Goal: Task Accomplishment & Management: Use online tool/utility

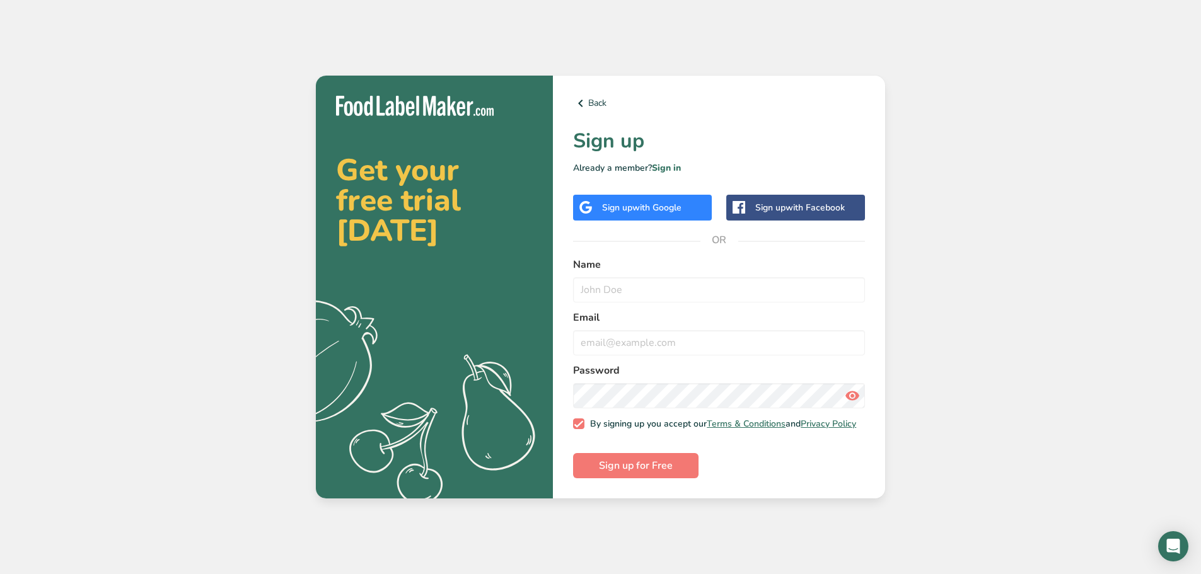
click at [670, 204] on span "with Google" at bounding box center [656, 208] width 49 height 12
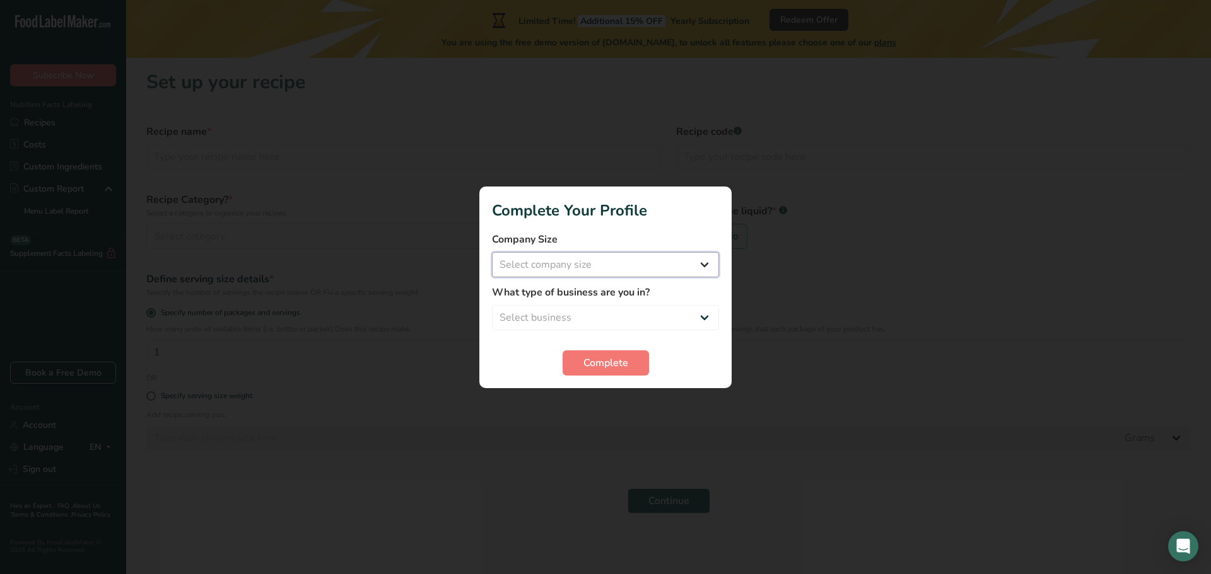
click at [658, 266] on select "Select company size Fewer than 10 Employees 10 to 50 Employees 51 to 500 Employ…" at bounding box center [605, 264] width 227 height 25
select select "1"
click at [492, 252] on select "Select company size Fewer than 10 Employees 10 to 50 Employees 51 to 500 Employ…" at bounding box center [605, 264] width 227 height 25
click at [636, 308] on select "Select business Packaged Food Manufacturer Restaurant & Cafe Bakery Meal Plans …" at bounding box center [605, 317] width 227 height 25
select select "1"
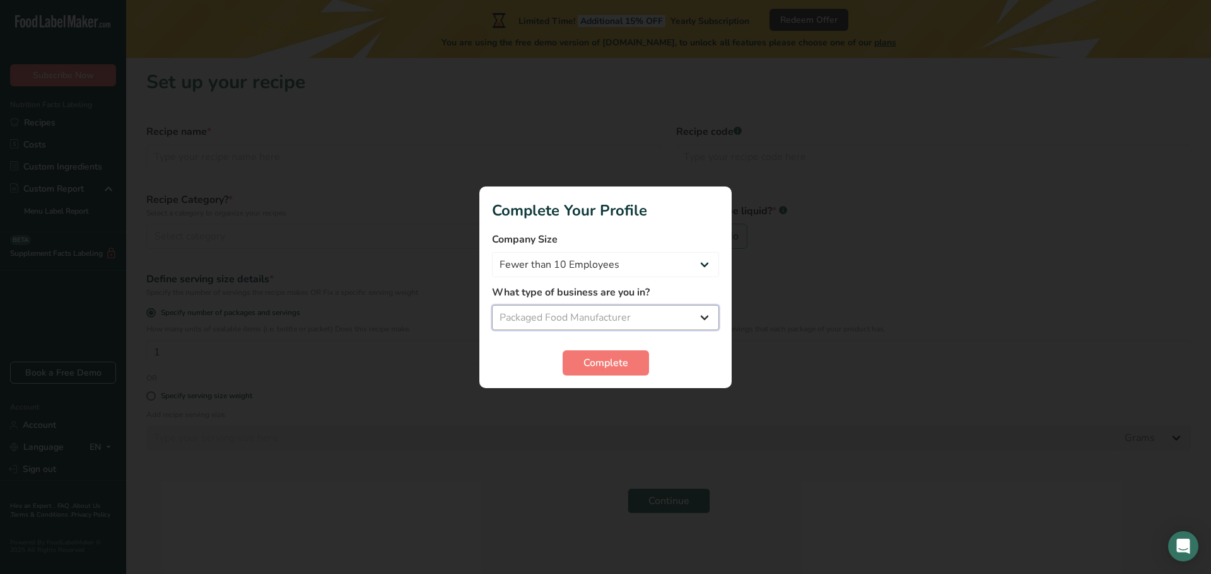
click at [492, 305] on select "Select business Packaged Food Manufacturer Restaurant & Cafe Bakery Meal Plans …" at bounding box center [605, 317] width 227 height 25
click at [610, 359] on span "Complete" at bounding box center [605, 363] width 45 height 15
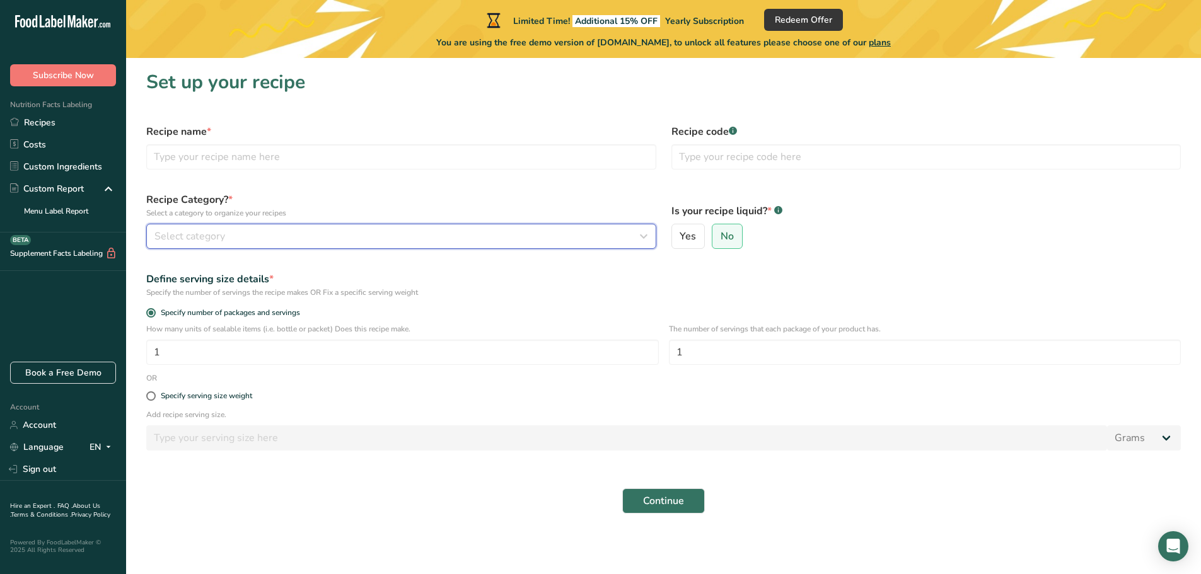
click at [325, 240] on div "Select category" at bounding box center [397, 236] width 486 height 15
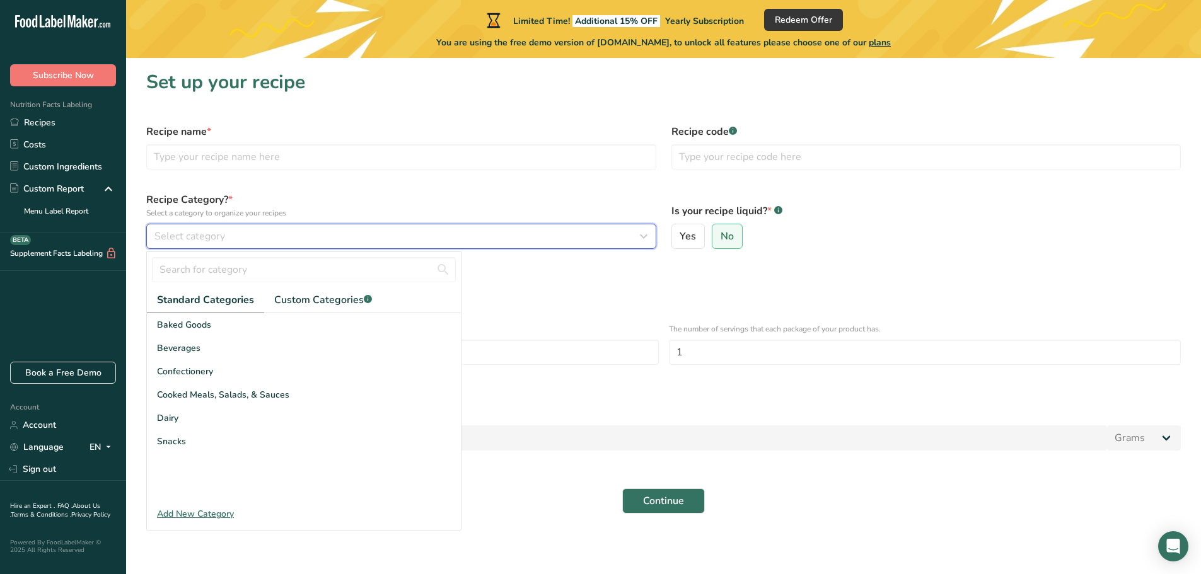
click at [325, 240] on div "Select category" at bounding box center [397, 236] width 486 height 15
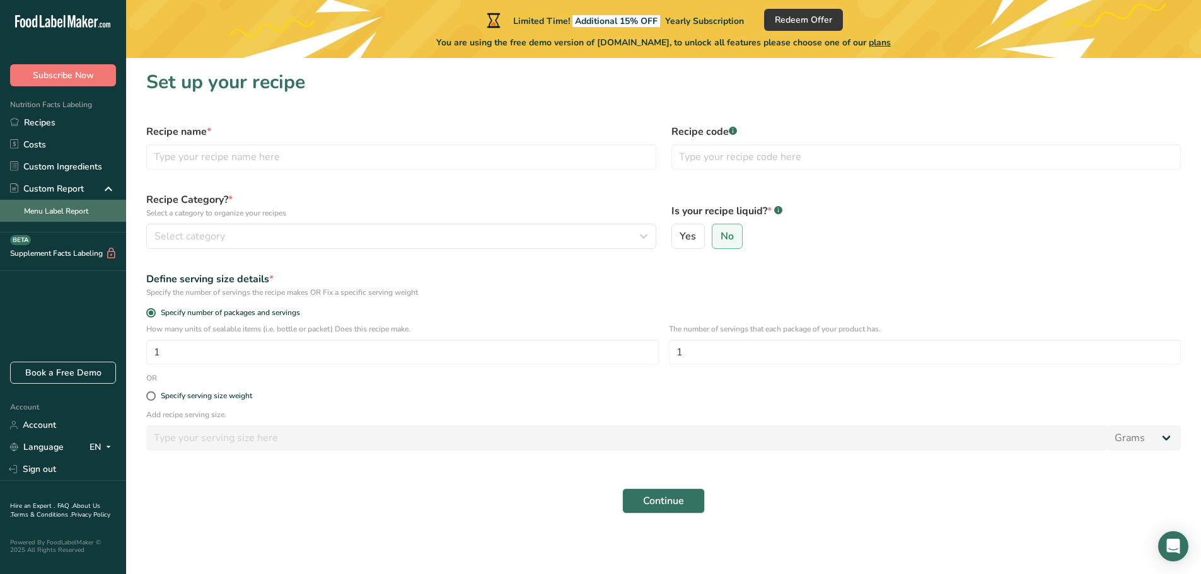
click at [79, 212] on link "Menu Label Report" at bounding box center [63, 211] width 126 height 22
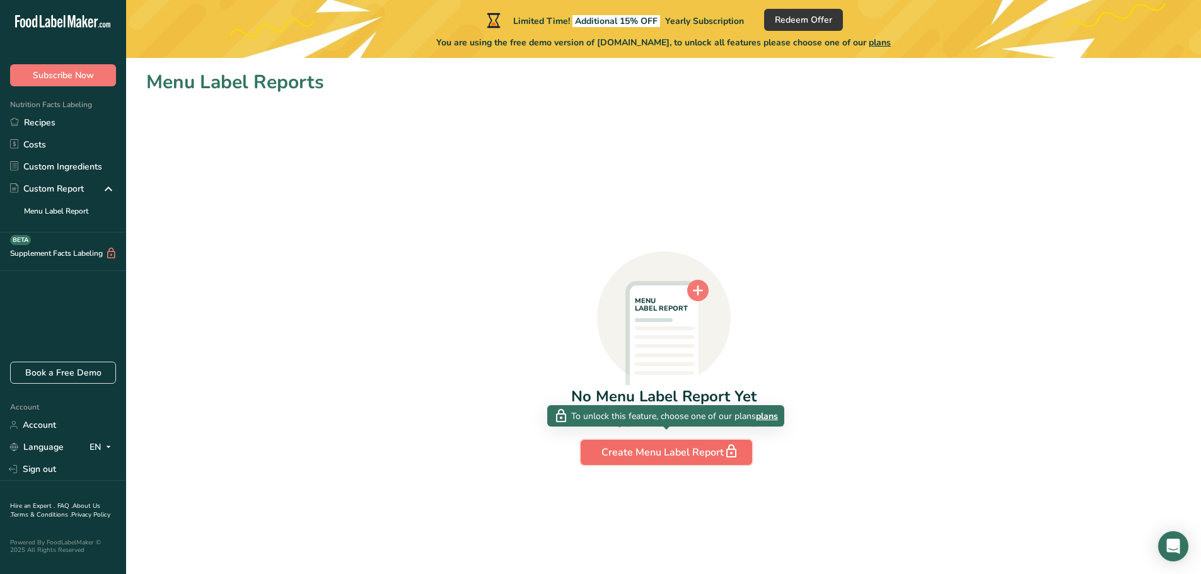
click at [668, 452] on div "Create Menu Label Report" at bounding box center [667, 453] width 130 height 18
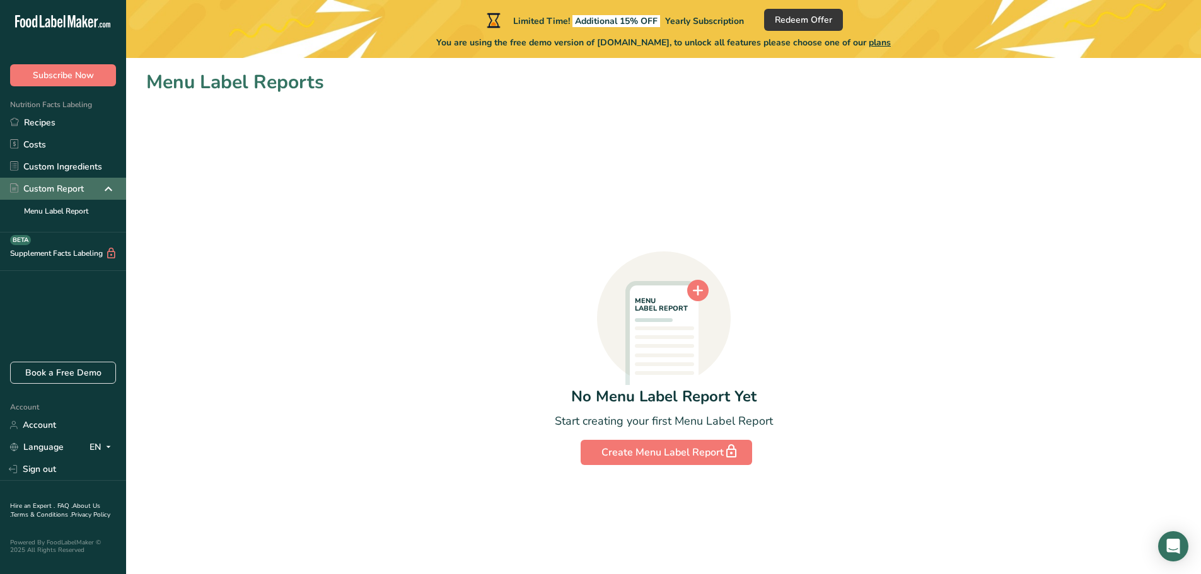
click at [93, 188] on div "Custom Report" at bounding box center [63, 189] width 126 height 22
click at [49, 123] on link "Recipes" at bounding box center [63, 123] width 126 height 22
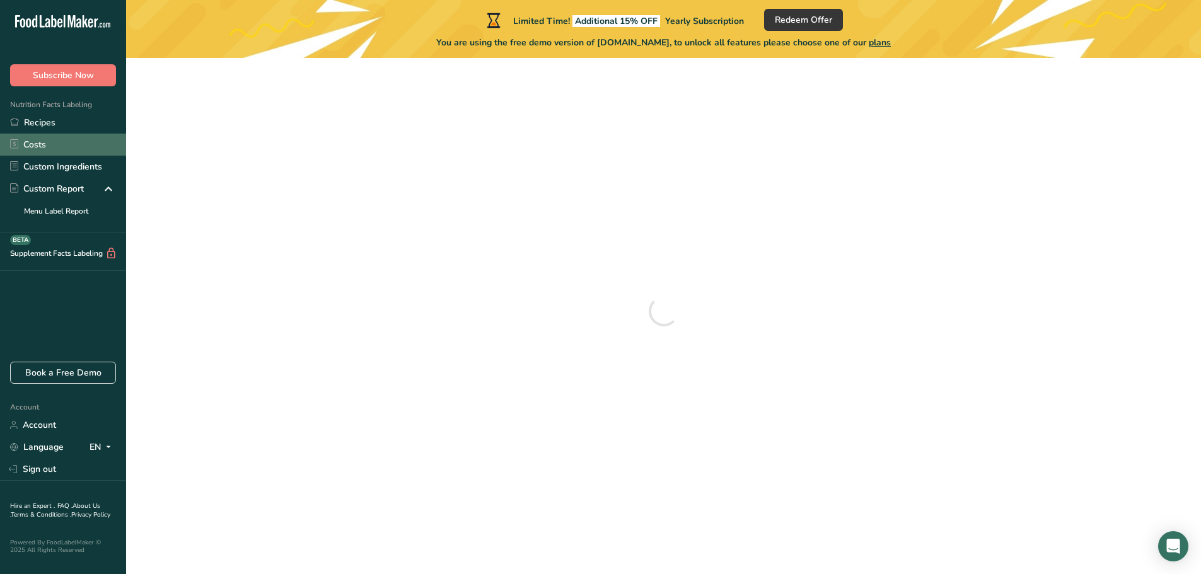
click at [38, 143] on link "Costs" at bounding box center [63, 145] width 126 height 22
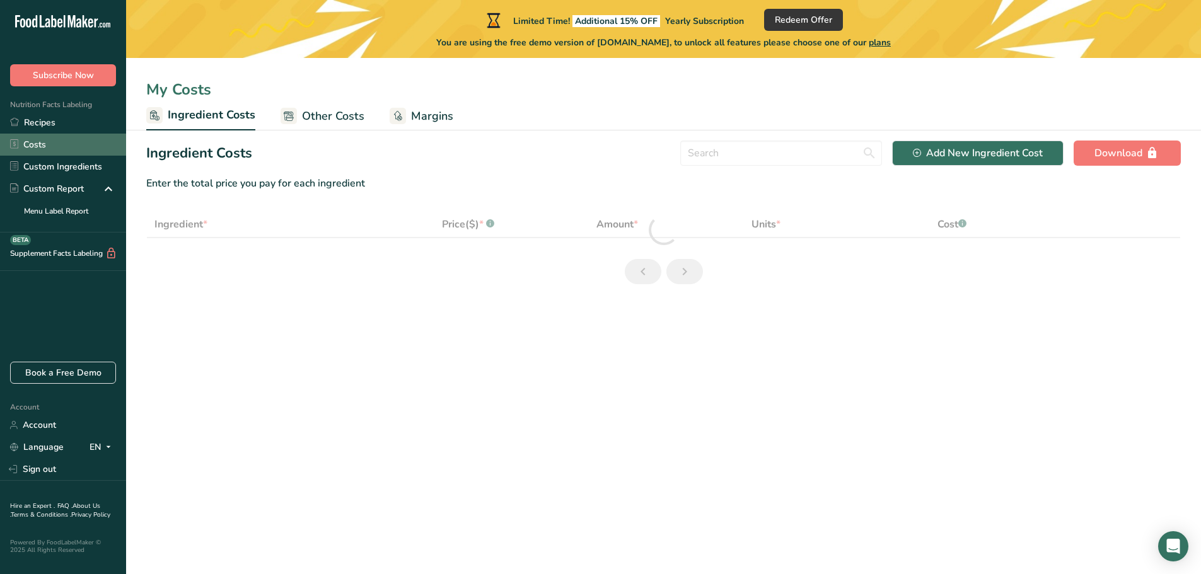
select select "1"
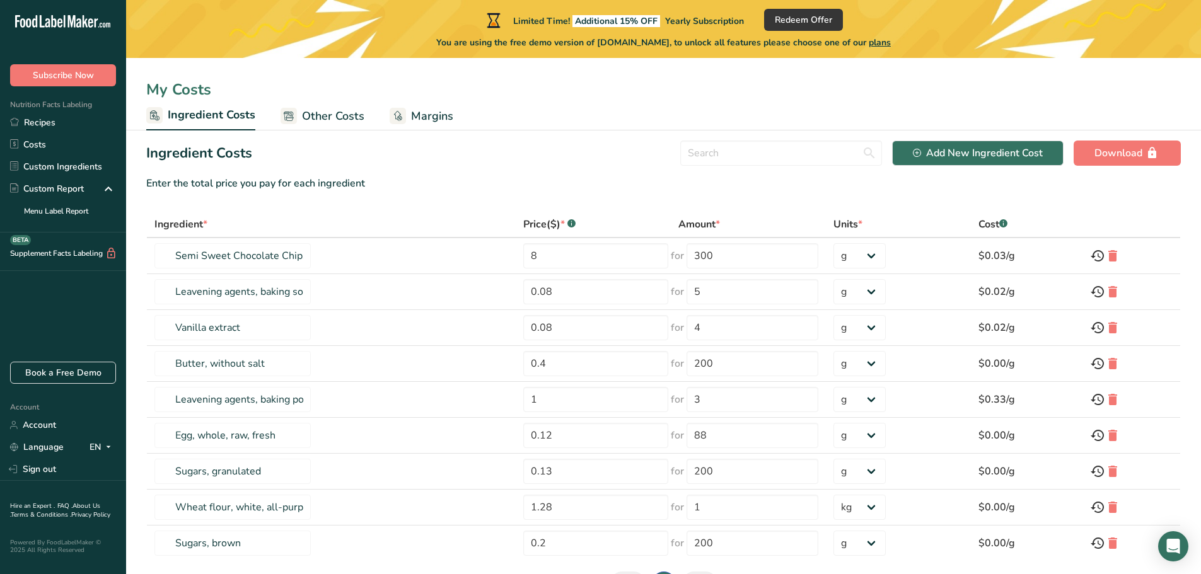
click at [79, 22] on icon ".a-20{fill:#fff;}" at bounding box center [76, 25] width 123 height 20
click at [48, 122] on link "Recipes" at bounding box center [63, 123] width 126 height 22
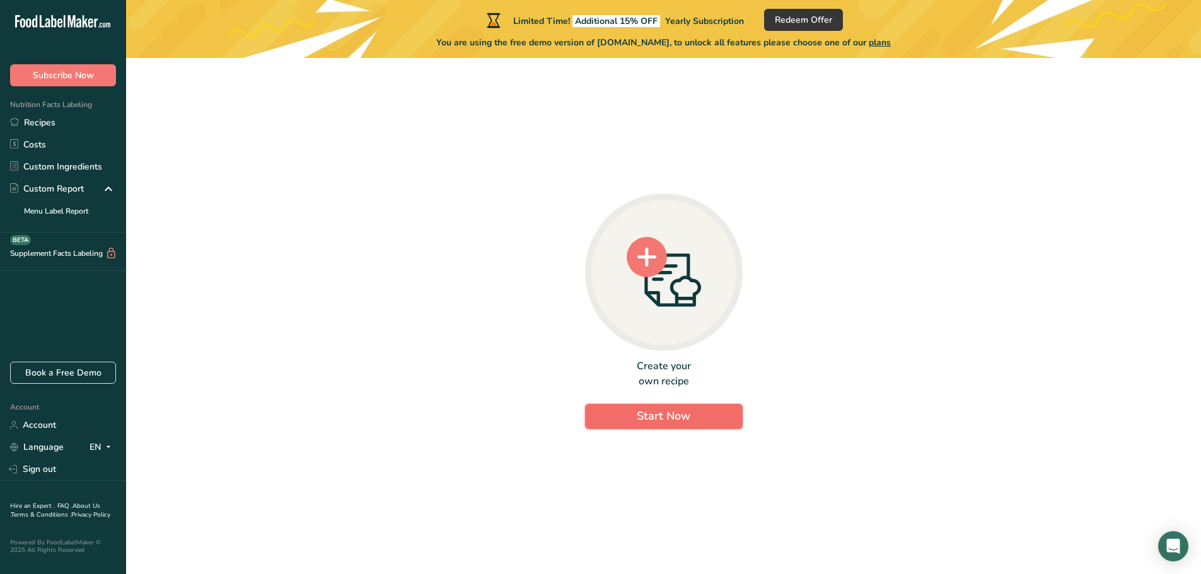
click at [634, 422] on button "Start Now" at bounding box center [664, 416] width 158 height 25
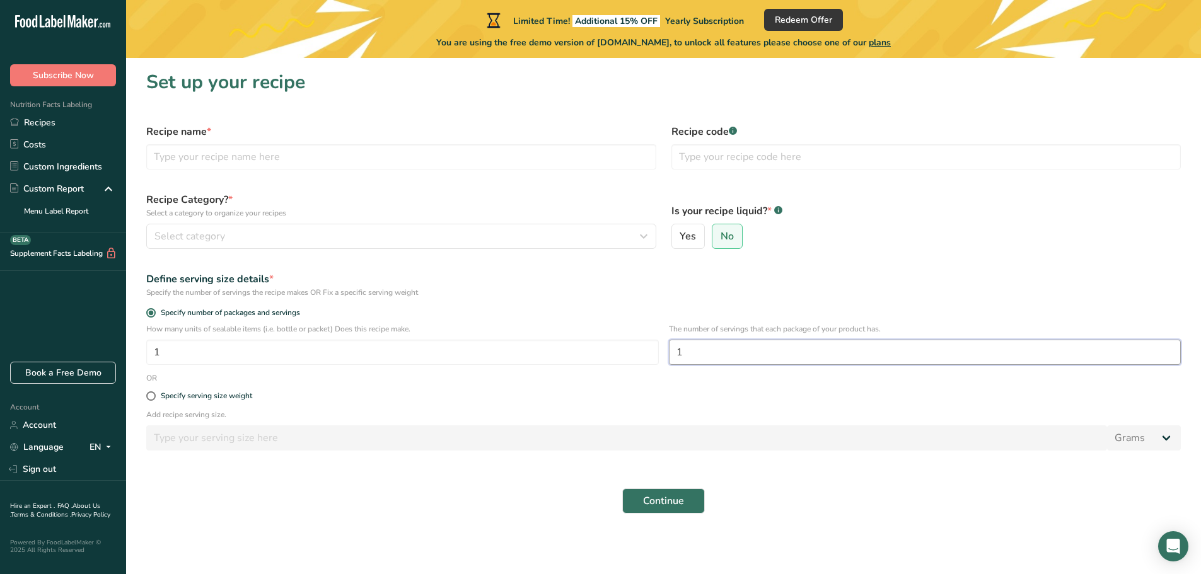
click at [728, 351] on input "1" at bounding box center [925, 352] width 513 height 25
type input "4"
click at [151, 399] on span at bounding box center [150, 396] width 9 height 9
click at [151, 399] on input "Specify serving size weight" at bounding box center [150, 396] width 8 height 8
radio input "true"
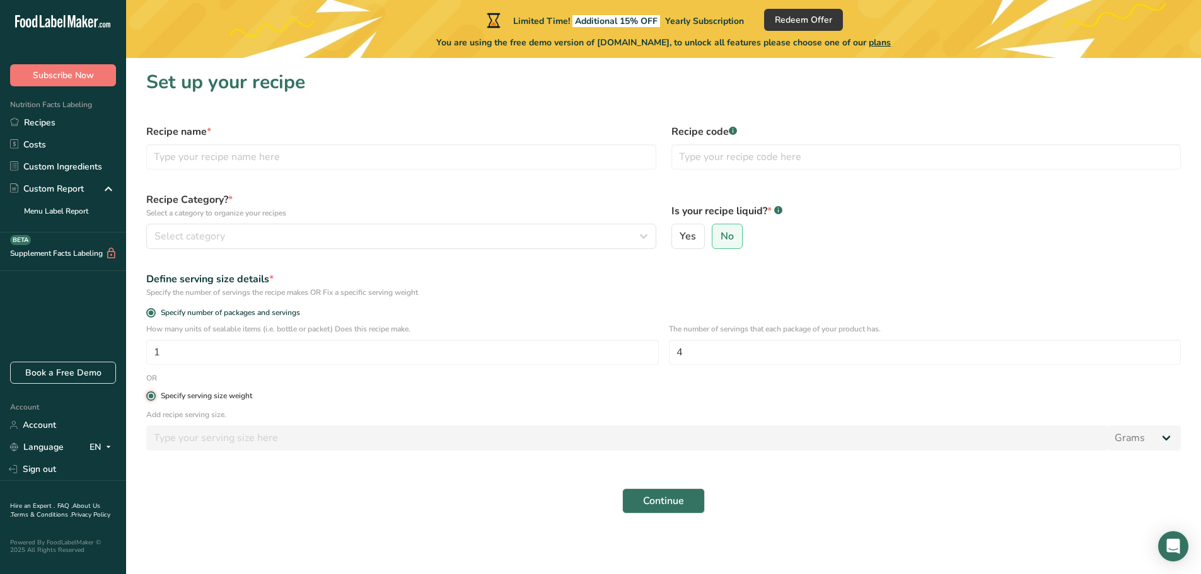
radio input "false"
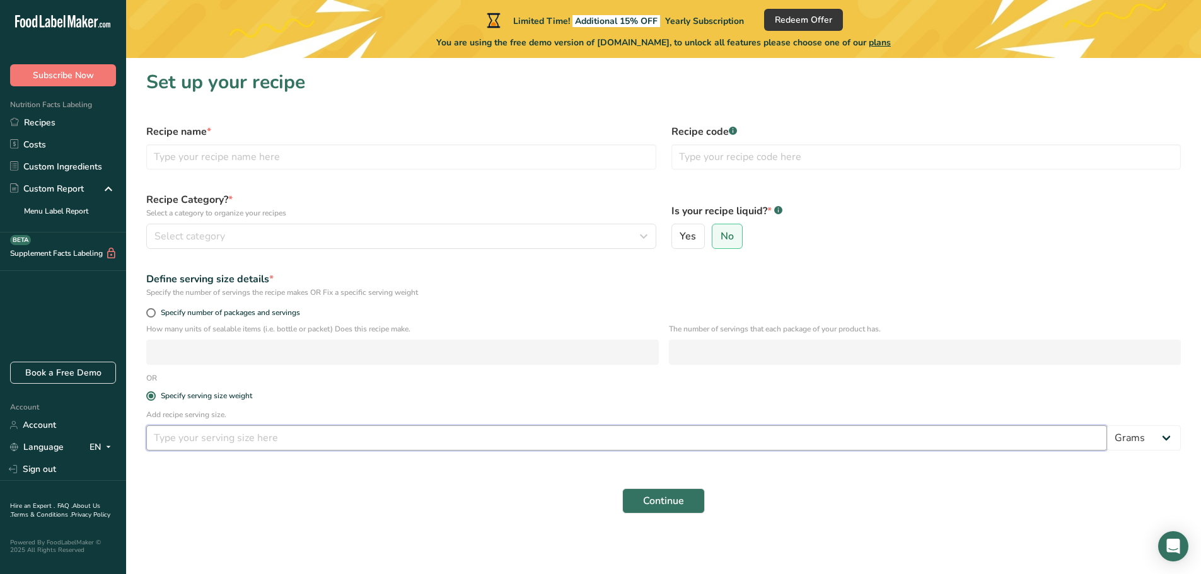
click at [254, 441] on input "number" at bounding box center [626, 438] width 961 height 25
type input "28"
click at [655, 499] on span "Continue" at bounding box center [663, 501] width 41 height 15
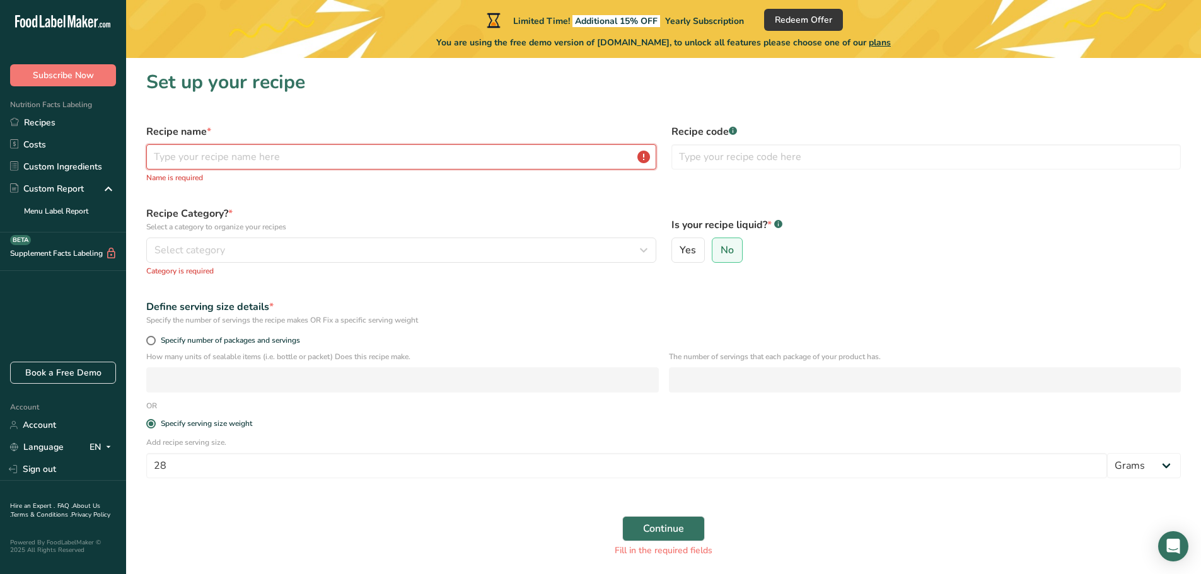
click at [529, 157] on input "text" at bounding box center [401, 156] width 510 height 25
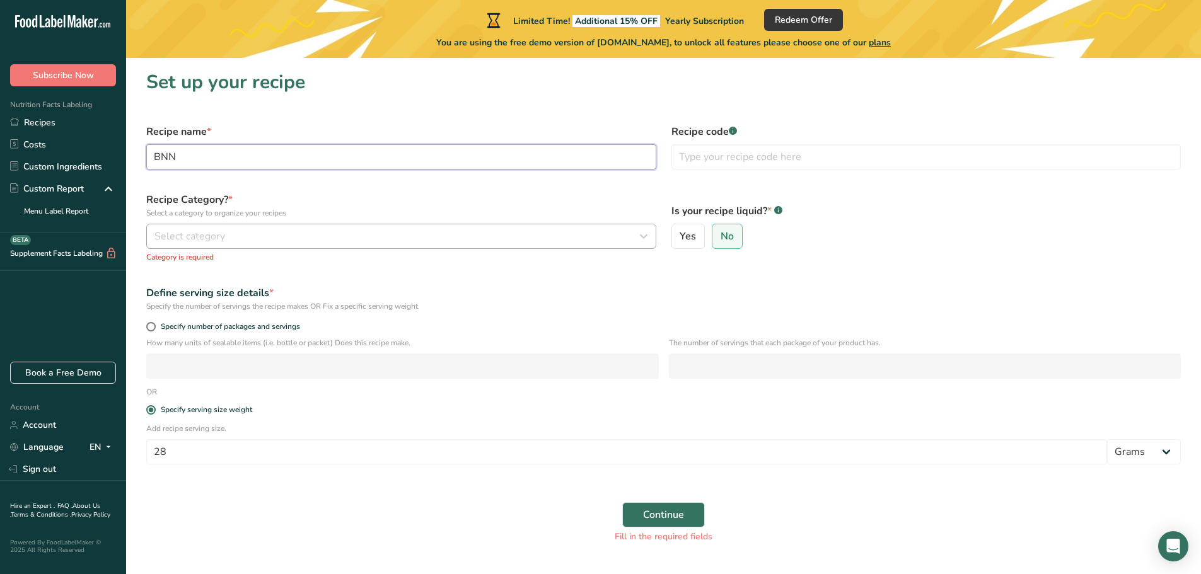
type input "BNN"
click at [347, 236] on div "Select category" at bounding box center [397, 236] width 486 height 15
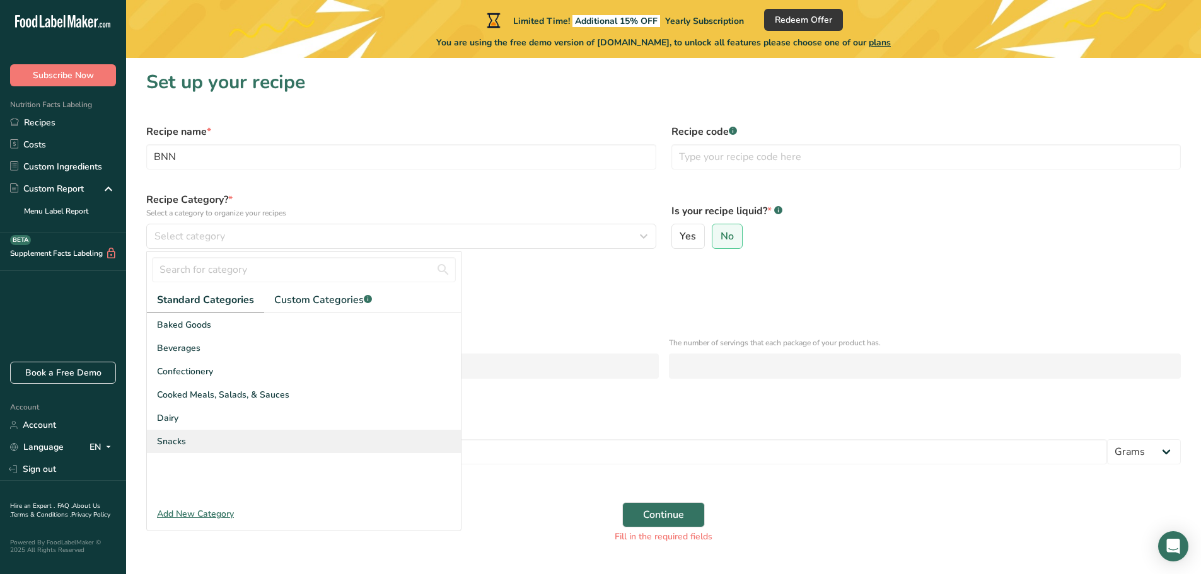
click at [193, 437] on div "Snacks" at bounding box center [304, 441] width 314 height 23
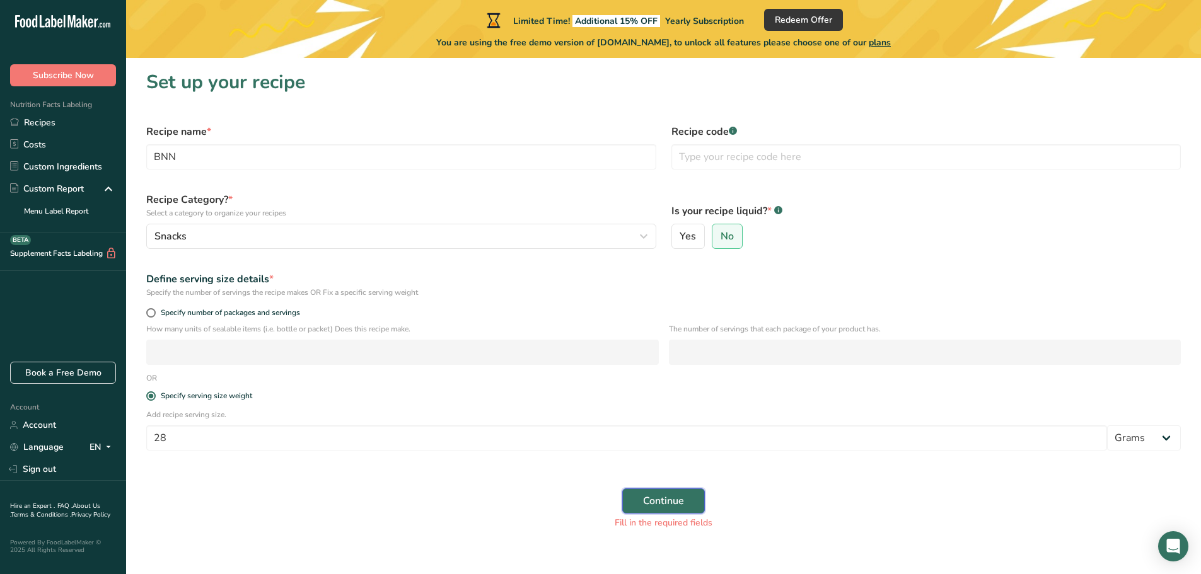
click at [666, 501] on span "Continue" at bounding box center [663, 501] width 41 height 15
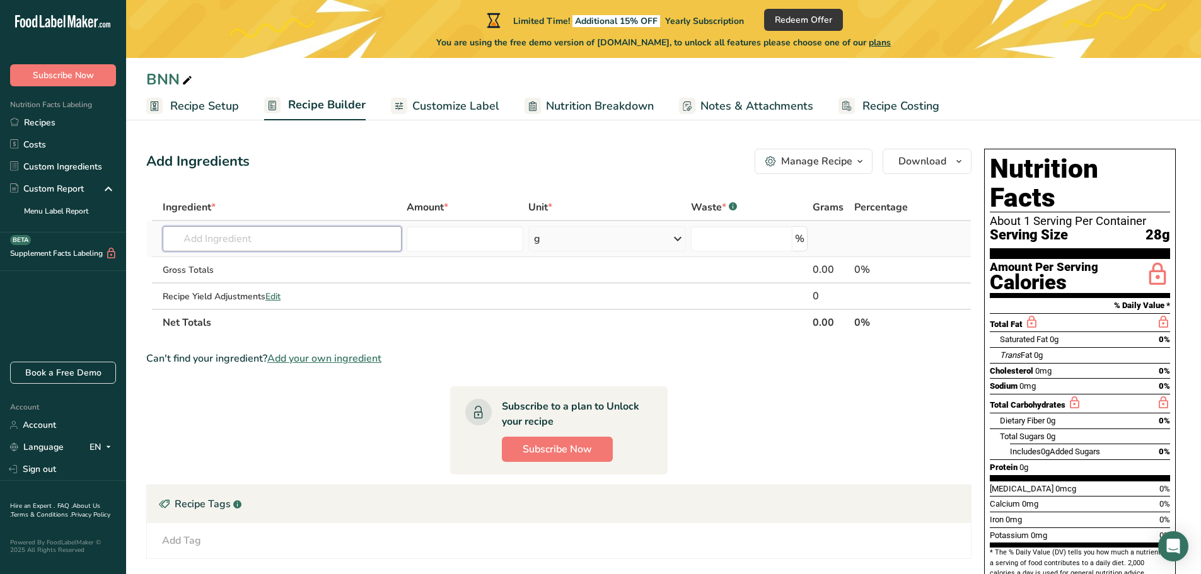
click at [340, 243] on input "text" at bounding box center [282, 238] width 239 height 25
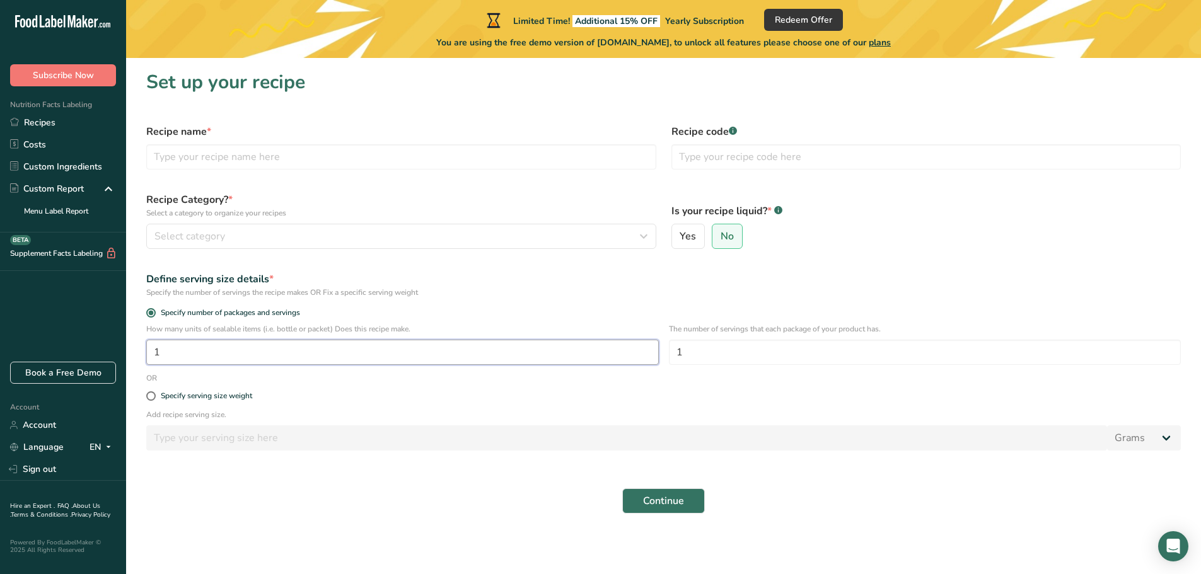
click at [217, 348] on input "1" at bounding box center [402, 352] width 513 height 25
type input "4"
click at [699, 353] on input "1" at bounding box center [925, 352] width 513 height 25
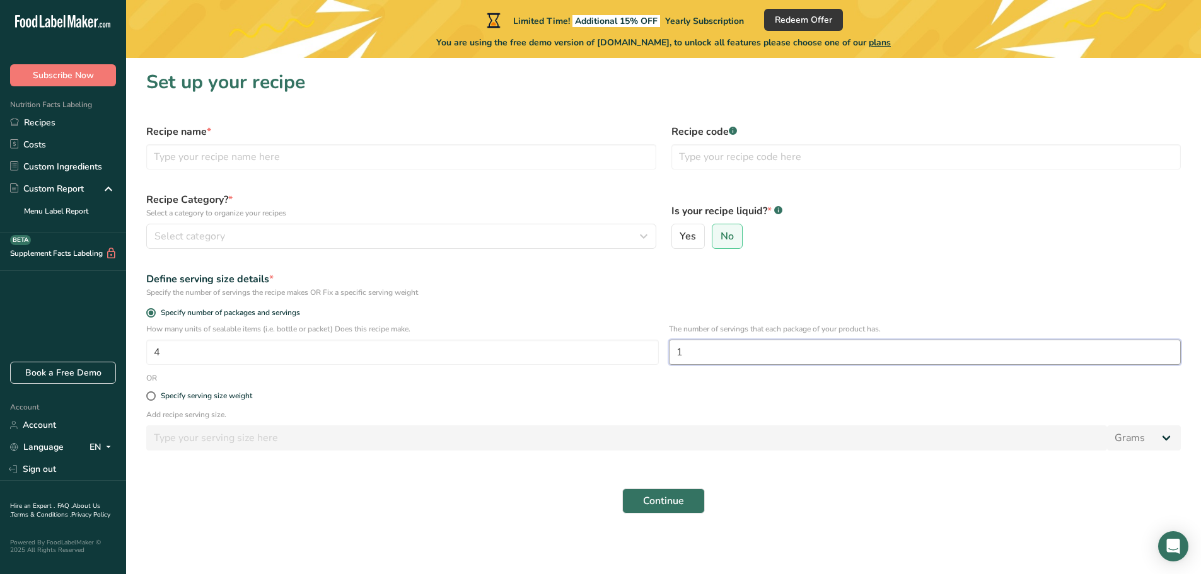
click at [699, 353] on input "1" at bounding box center [925, 352] width 513 height 25
type input "1"
click at [699, 352] on input "1" at bounding box center [925, 352] width 513 height 25
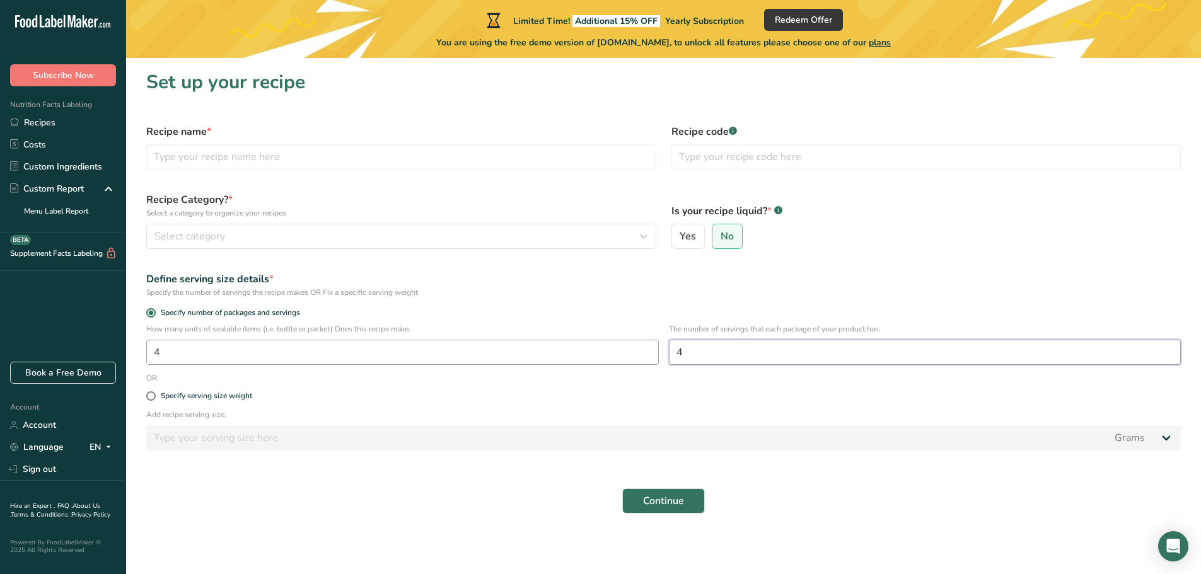
type input "4"
click at [180, 358] on input "4" at bounding box center [402, 352] width 513 height 25
type input "1"
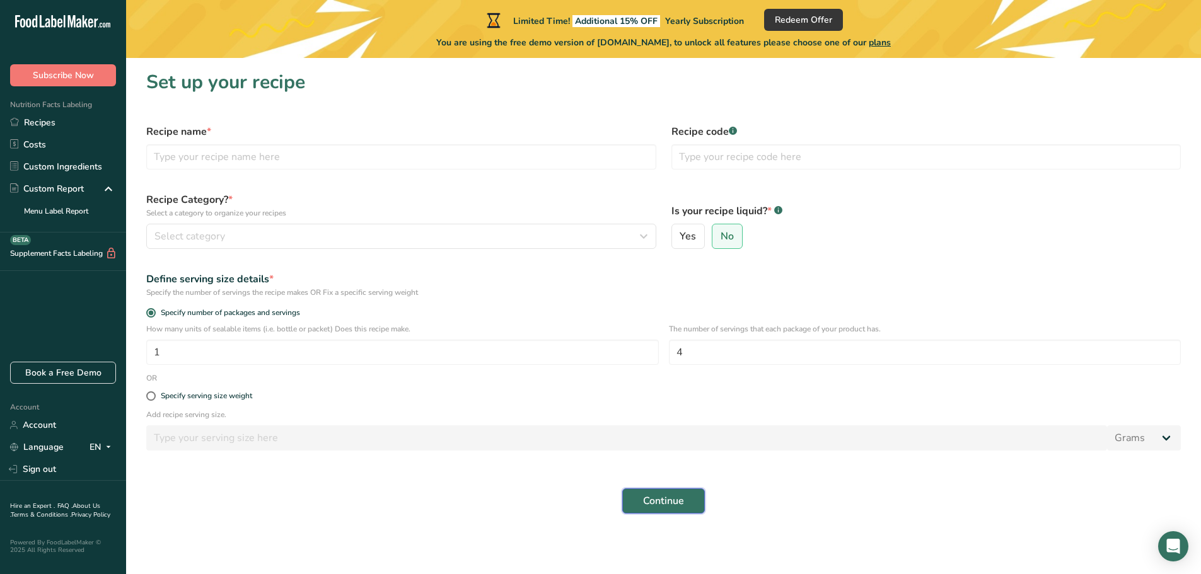
click at [667, 497] on span "Continue" at bounding box center [663, 501] width 41 height 15
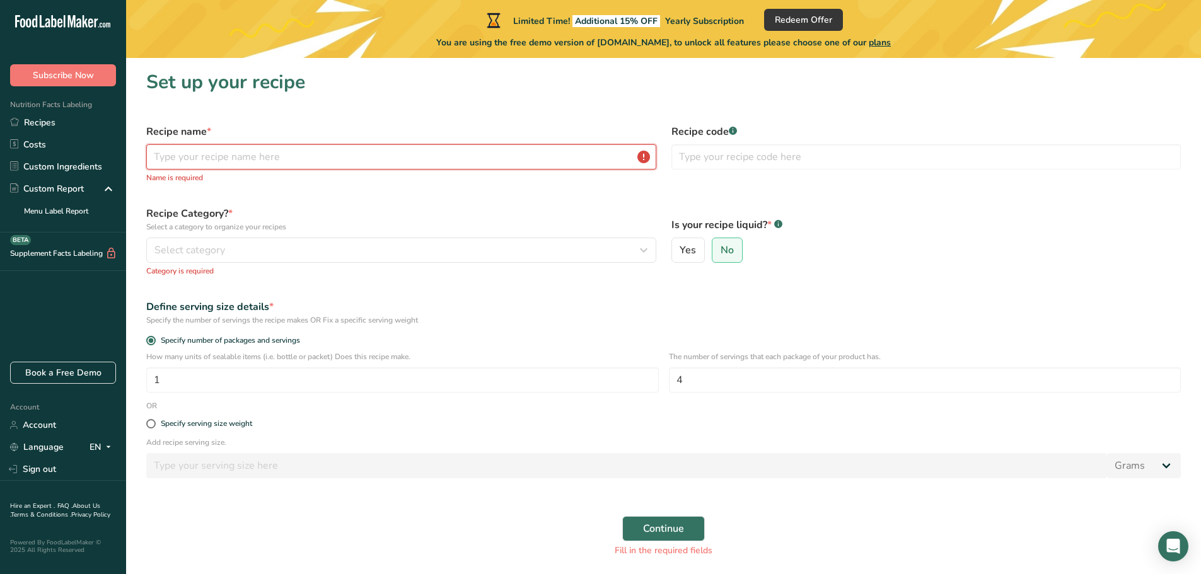
click at [238, 152] on input "text" at bounding box center [401, 156] width 510 height 25
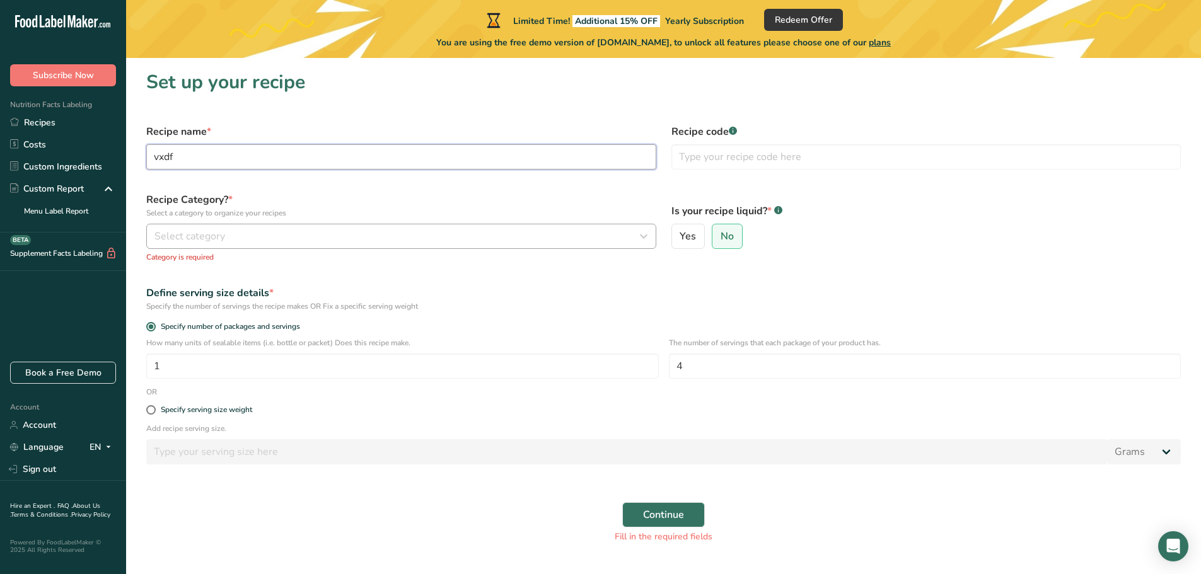
type input "vxdf"
click at [250, 238] on div "Select category" at bounding box center [397, 236] width 486 height 15
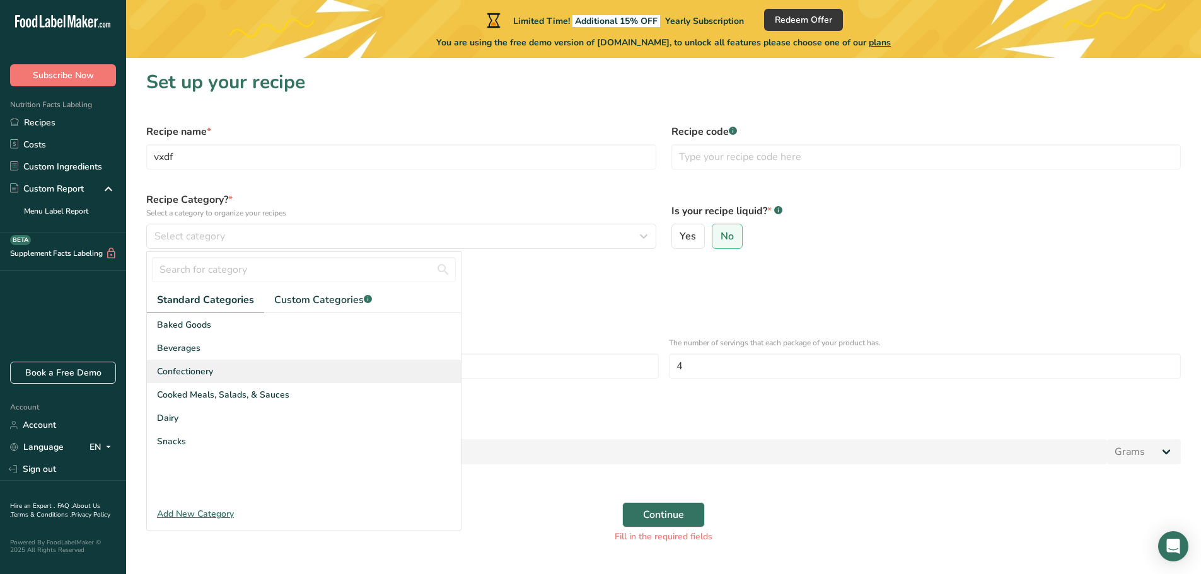
click at [243, 380] on div "Confectionery" at bounding box center [304, 371] width 314 height 23
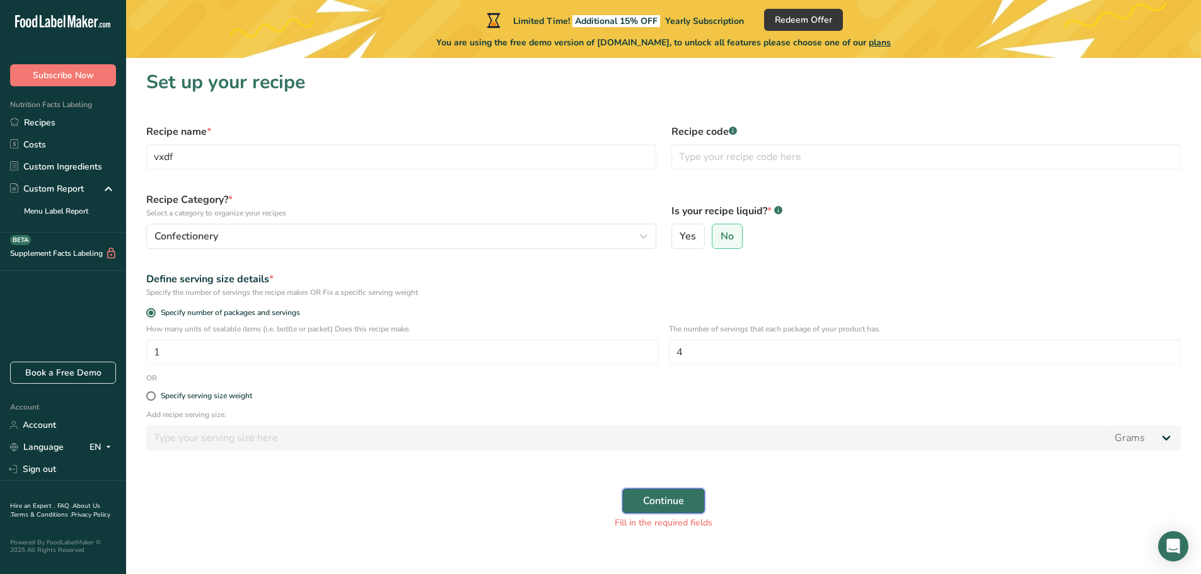
click at [660, 501] on span "Continue" at bounding box center [663, 501] width 41 height 15
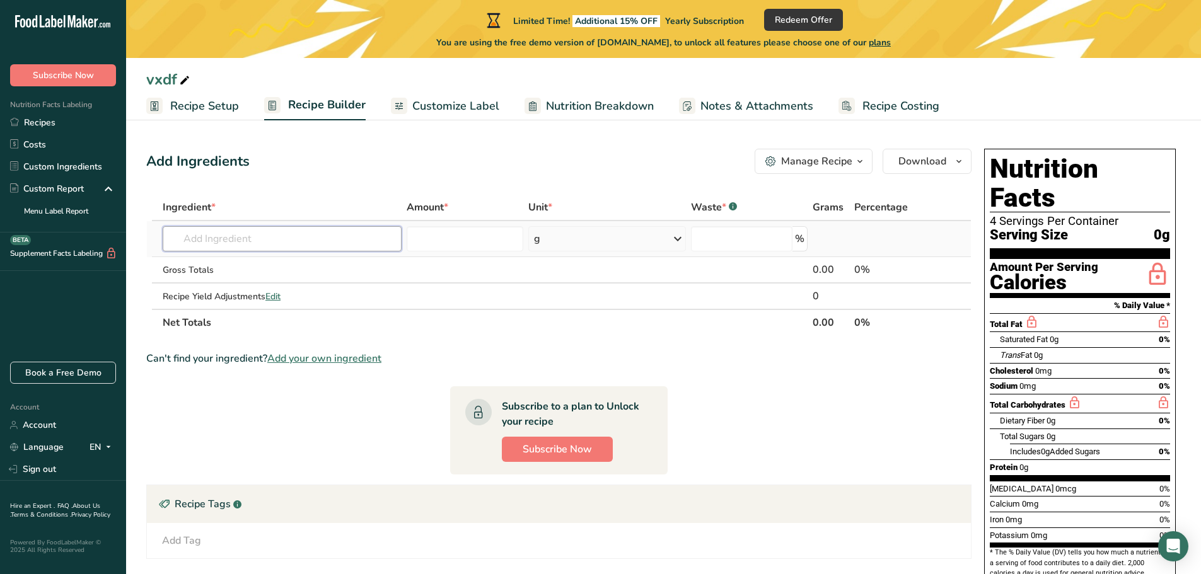
click at [187, 235] on input "text" at bounding box center [282, 238] width 239 height 25
click at [442, 106] on span "Customize Label" at bounding box center [455, 106] width 87 height 17
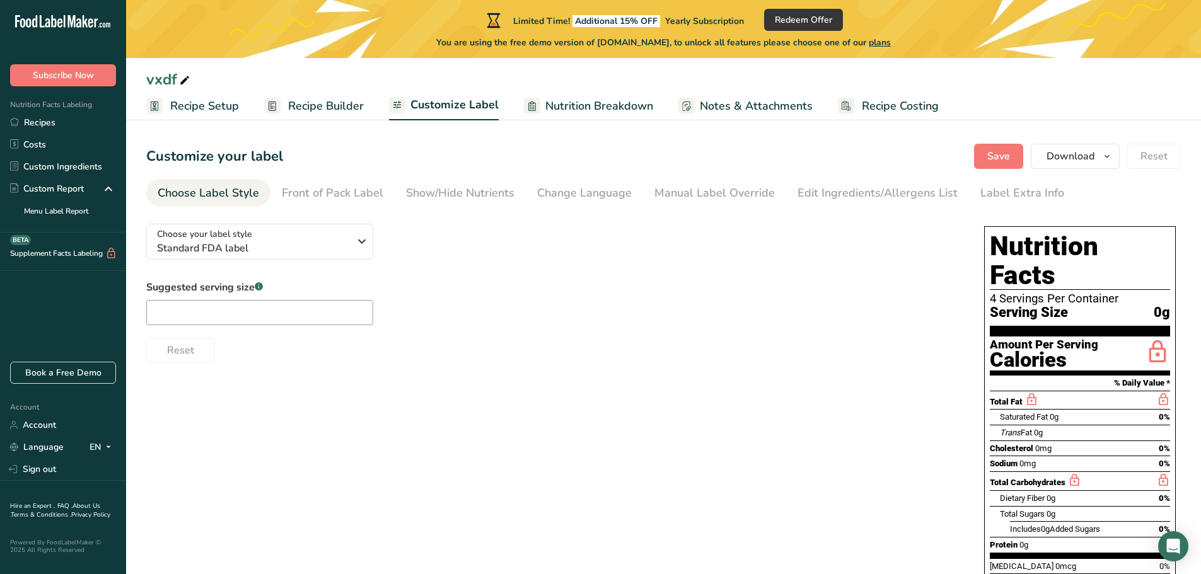
click at [323, 106] on span "Recipe Builder" at bounding box center [326, 106] width 76 height 17
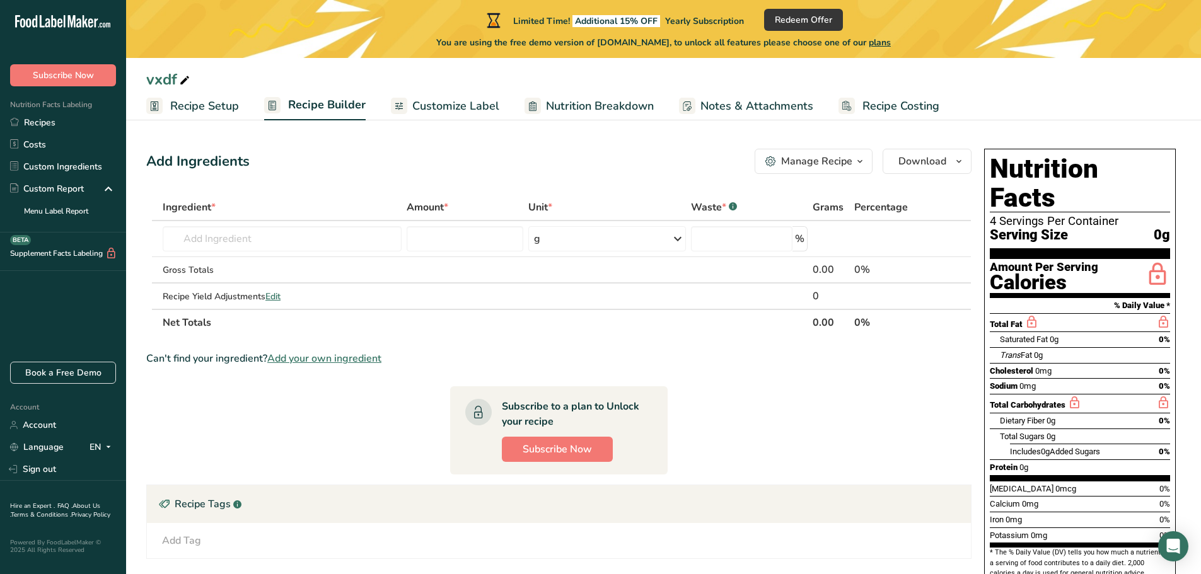
click at [730, 108] on span "Notes & Attachments" at bounding box center [757, 106] width 113 height 17
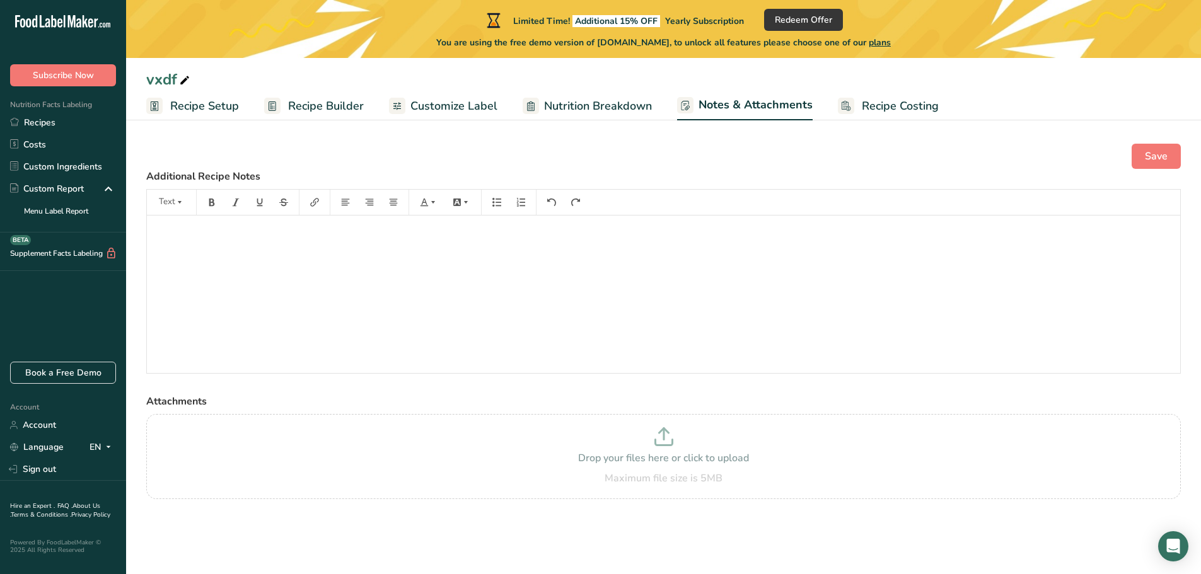
click at [472, 110] on span "Customize Label" at bounding box center [453, 106] width 87 height 17
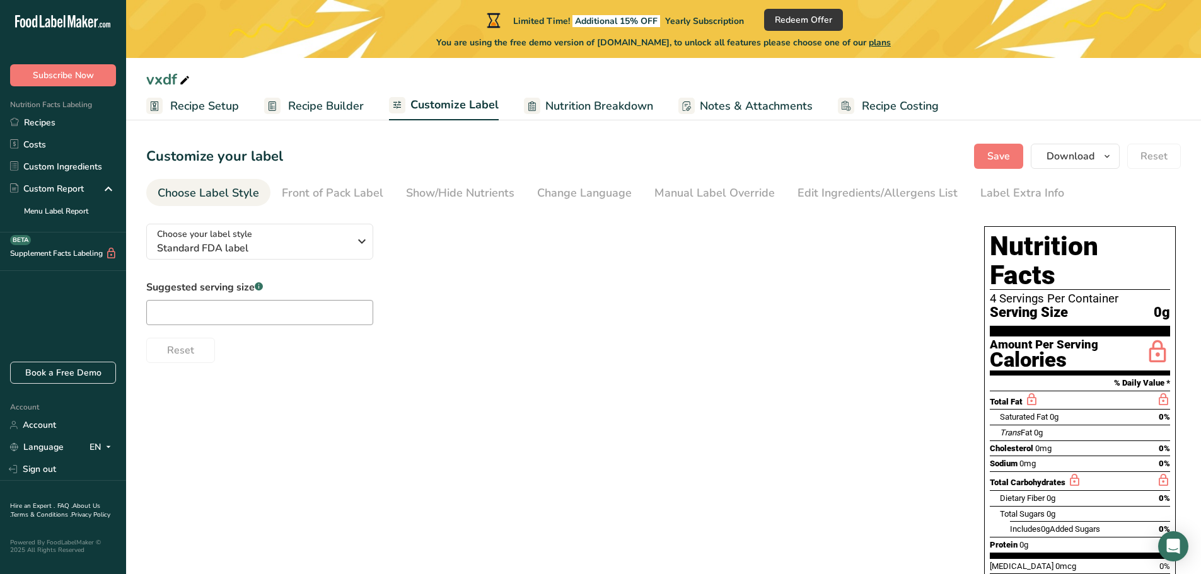
click at [348, 110] on span "Recipe Builder" at bounding box center [326, 106] width 76 height 17
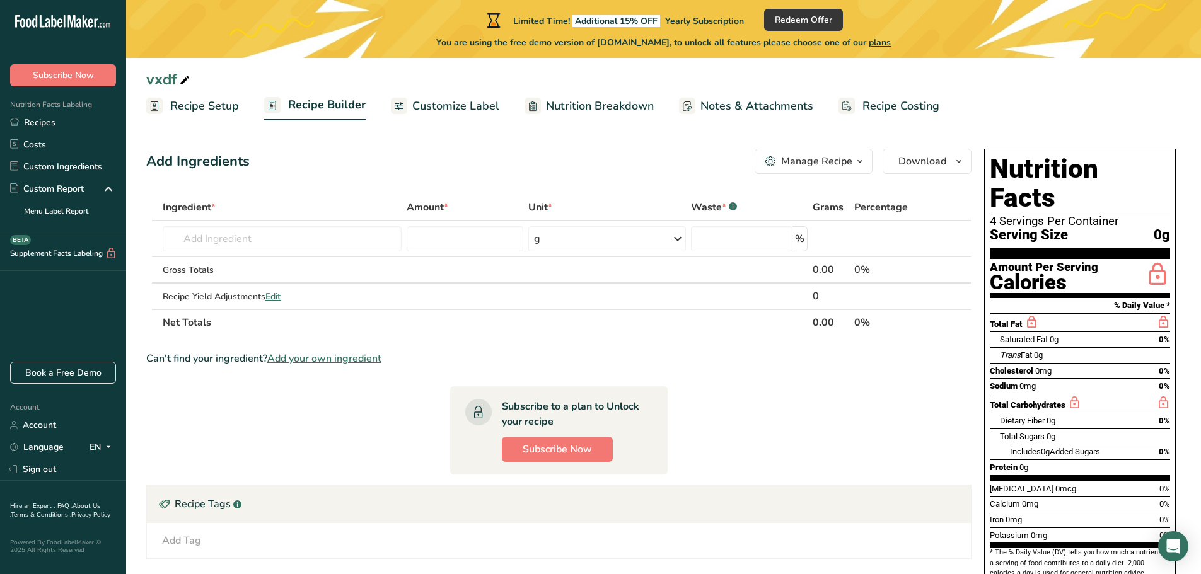
click at [421, 109] on span "Customize Label" at bounding box center [455, 106] width 87 height 17
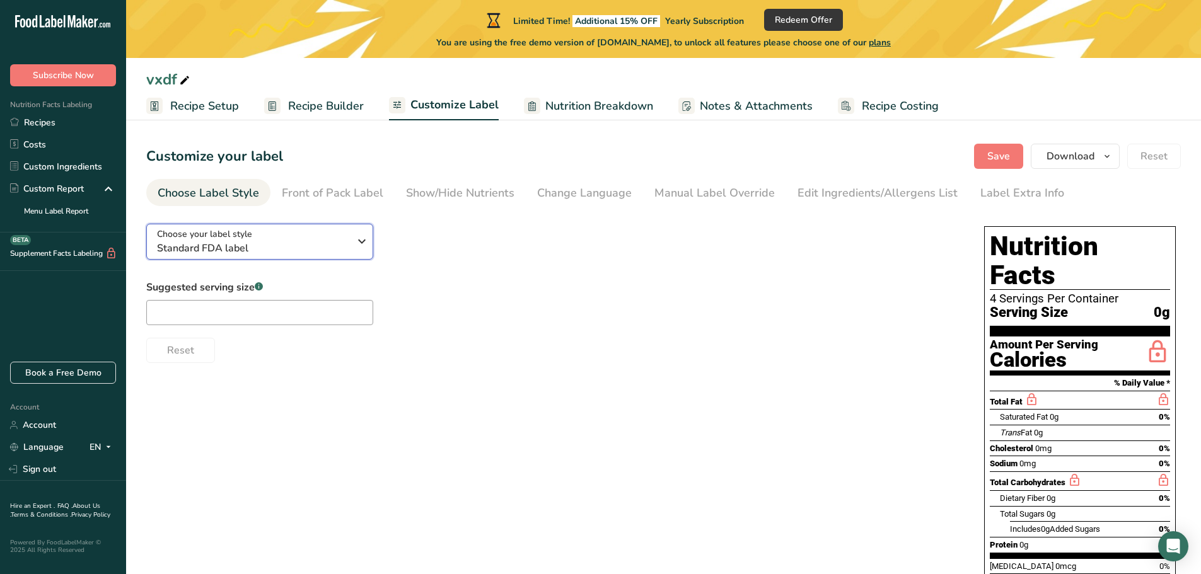
click at [317, 253] on span "Standard FDA label" at bounding box center [253, 248] width 192 height 15
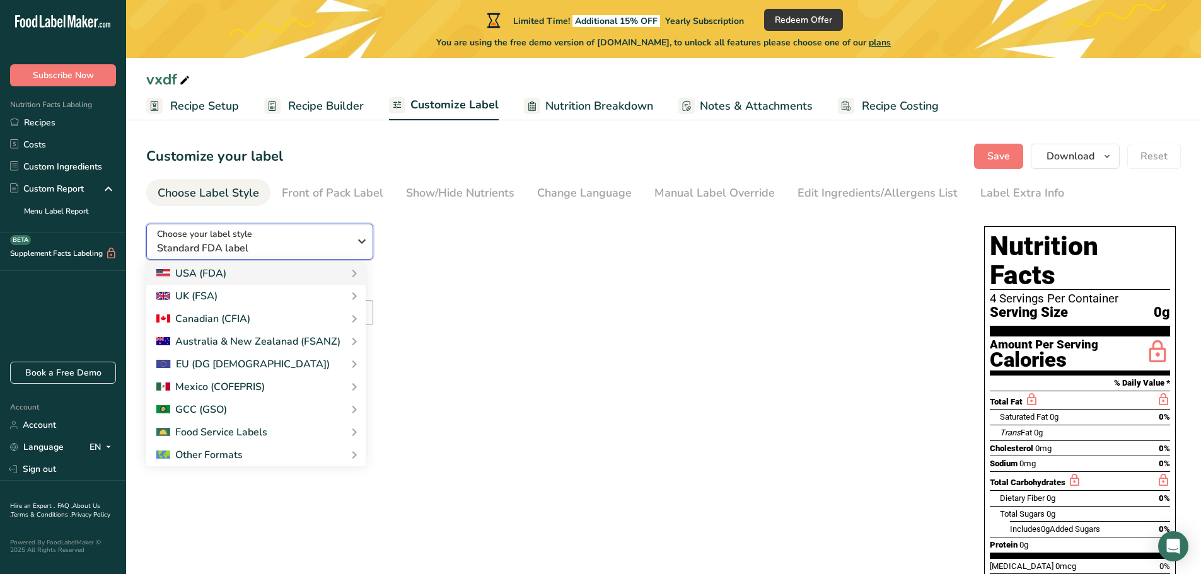
click at [317, 253] on span "Standard FDA label" at bounding box center [253, 248] width 192 height 15
